Goal: Find specific page/section: Find specific page/section

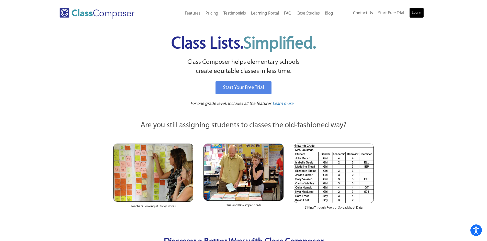
click at [412, 15] on link "Log In" at bounding box center [416, 13] width 15 height 10
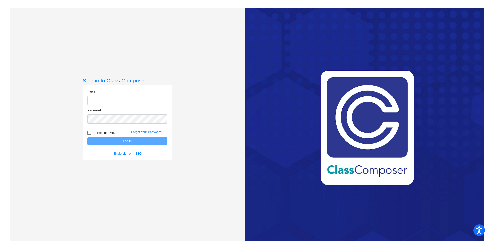
type input "[PERSON_NAME][EMAIL_ADDRESS][DOMAIN_NAME]"
click at [147, 141] on button "Log In" at bounding box center [127, 141] width 80 height 7
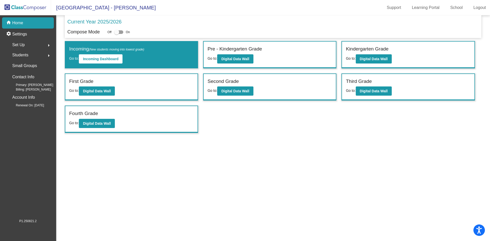
click at [365, 49] on label "Kindergarten Grade" at bounding box center [367, 48] width 43 height 7
click at [372, 58] on b "Digital Data Wall" at bounding box center [374, 59] width 28 height 4
